Goal: Information Seeking & Learning: Understand process/instructions

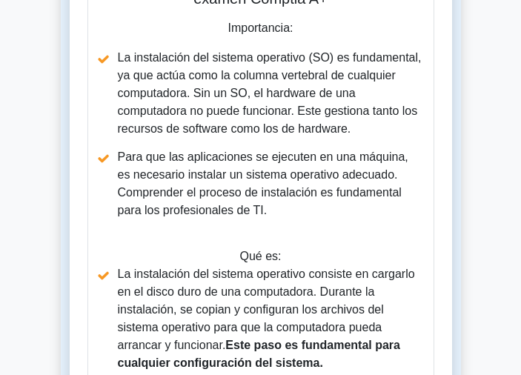
scroll to position [499, 0]
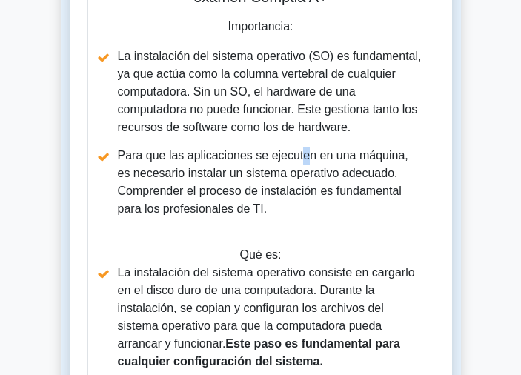
drag, startPoint x: 298, startPoint y: 147, endPoint x: 305, endPoint y: 124, distance: 23.9
click at [305, 124] on ul "La instalación del sistema operativo (SO) es fundamental, ya que actúa como la …" at bounding box center [260, 132] width 321 height 170
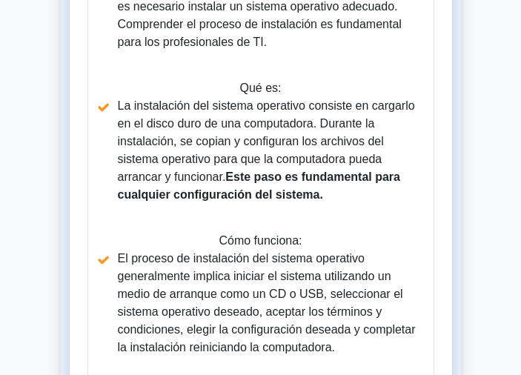
scroll to position [672, 0]
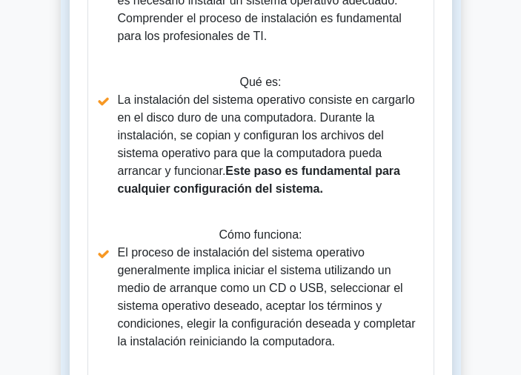
click at [293, 301] on font "El proceso de instalación del sistema operativo generalmente implica iniciar el…" at bounding box center [267, 296] width 298 height 101
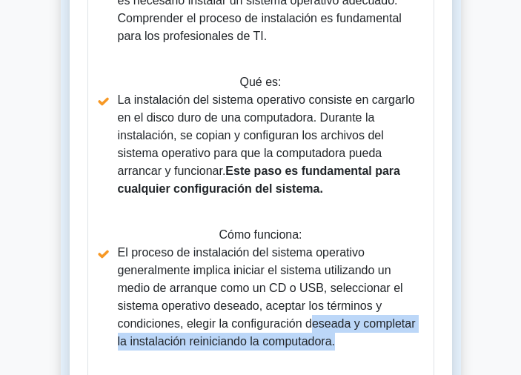
drag, startPoint x: 313, startPoint y: 324, endPoint x: 333, endPoint y: 340, distance: 25.3
click at [333, 340] on font "El proceso de instalación del sistema operativo generalmente implica iniciar el…" at bounding box center [267, 296] width 298 height 101
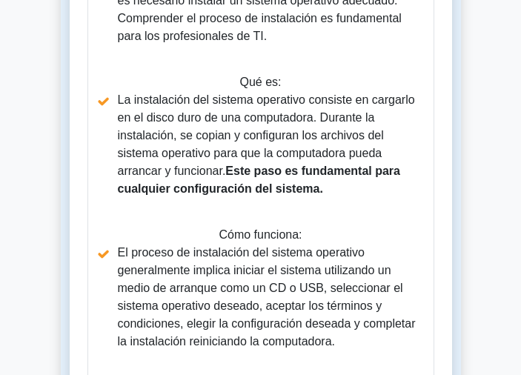
click at [305, 318] on font "El proceso de instalación del sistema operativo generalmente implica iniciar el…" at bounding box center [267, 296] width 298 height 101
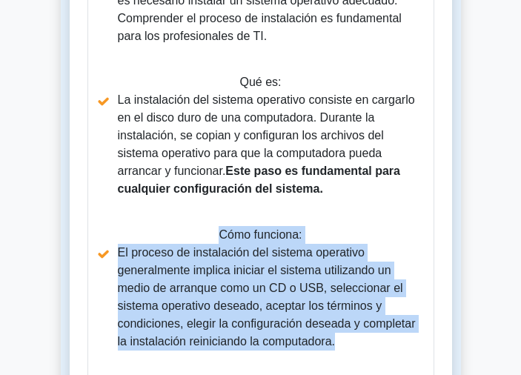
drag, startPoint x: 218, startPoint y: 235, endPoint x: 341, endPoint y: 340, distance: 161.3
click at [341, 340] on div "Guía: Instalación del sistema operativo: importancia, funcionamiento y consejos…" at bounding box center [260, 256] width 347 height 1001
copy div "Cómo funciona: El proceso de instalación del sistema operativo generalmente imp…"
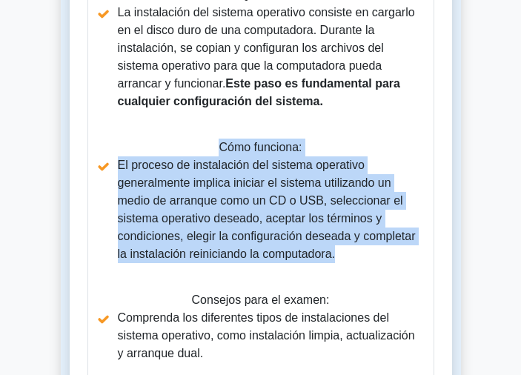
scroll to position [761, 0]
